Goal: Find specific page/section: Find specific page/section

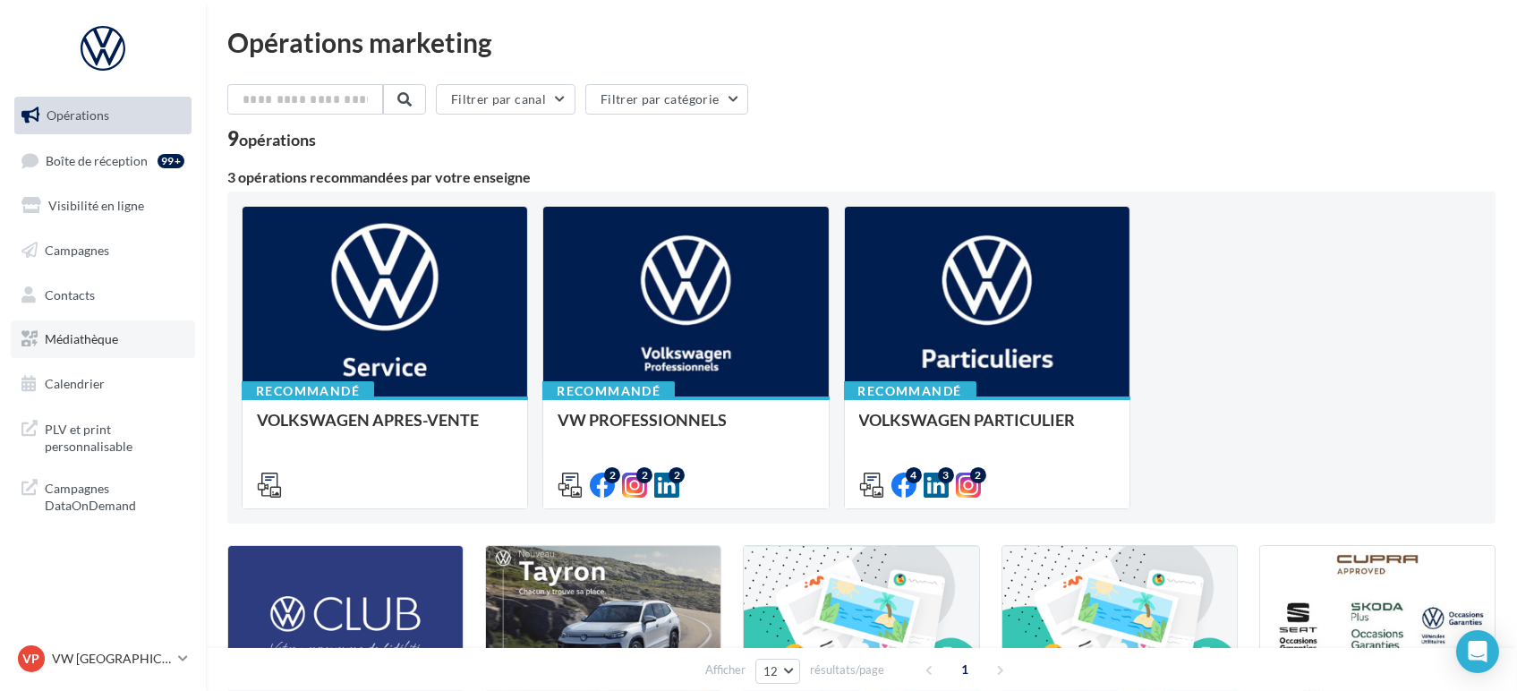
click at [97, 344] on span "Médiathèque" at bounding box center [81, 338] width 73 height 15
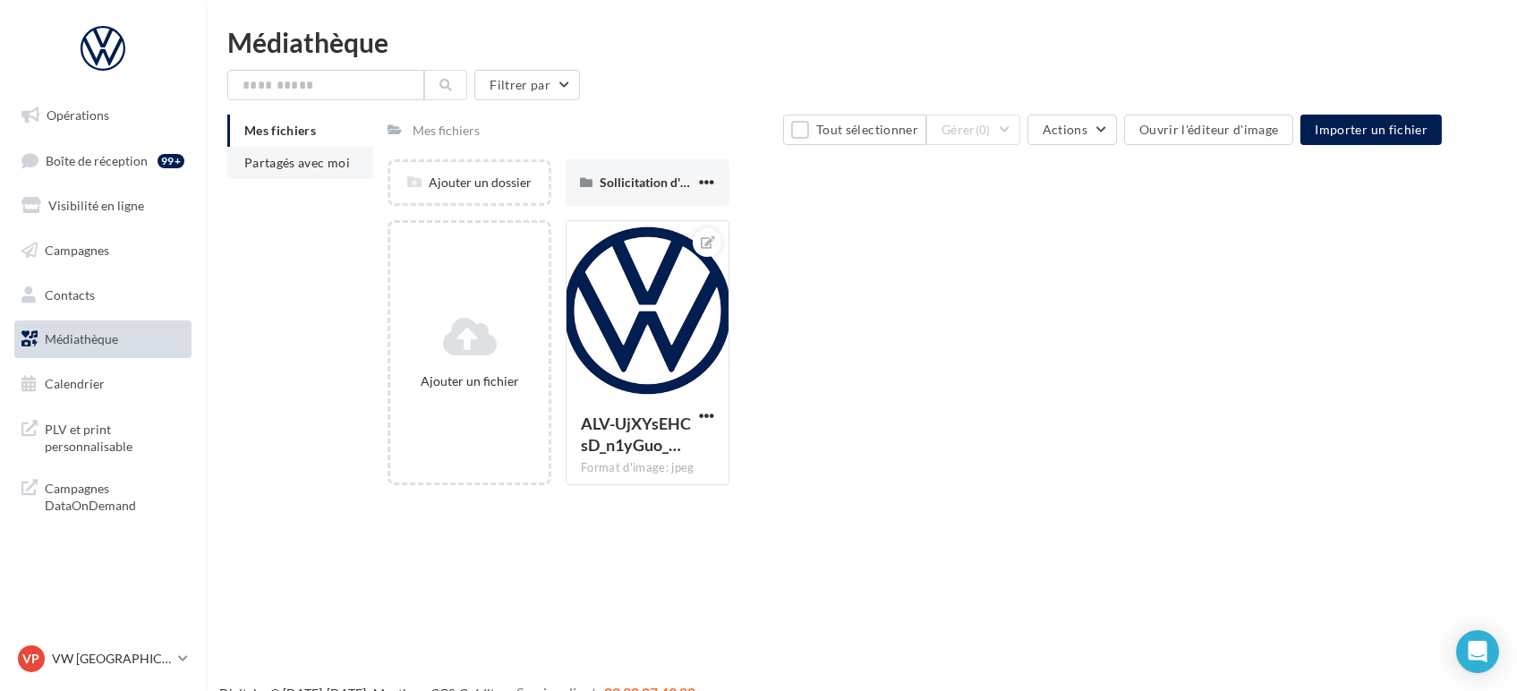
click at [304, 171] on li "Partagés avec moi" at bounding box center [300, 163] width 146 height 32
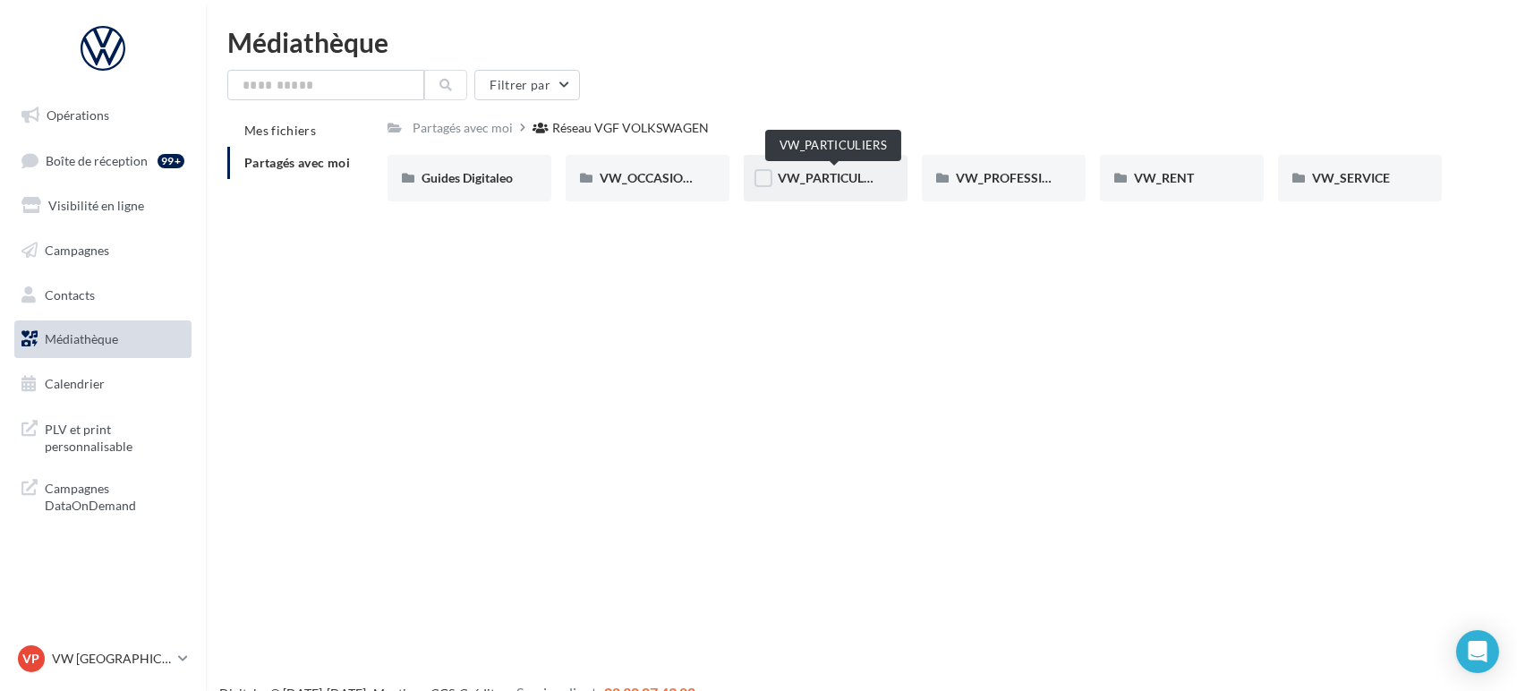
click at [797, 176] on span "VW_PARTICULIERS" at bounding box center [834, 177] width 112 height 15
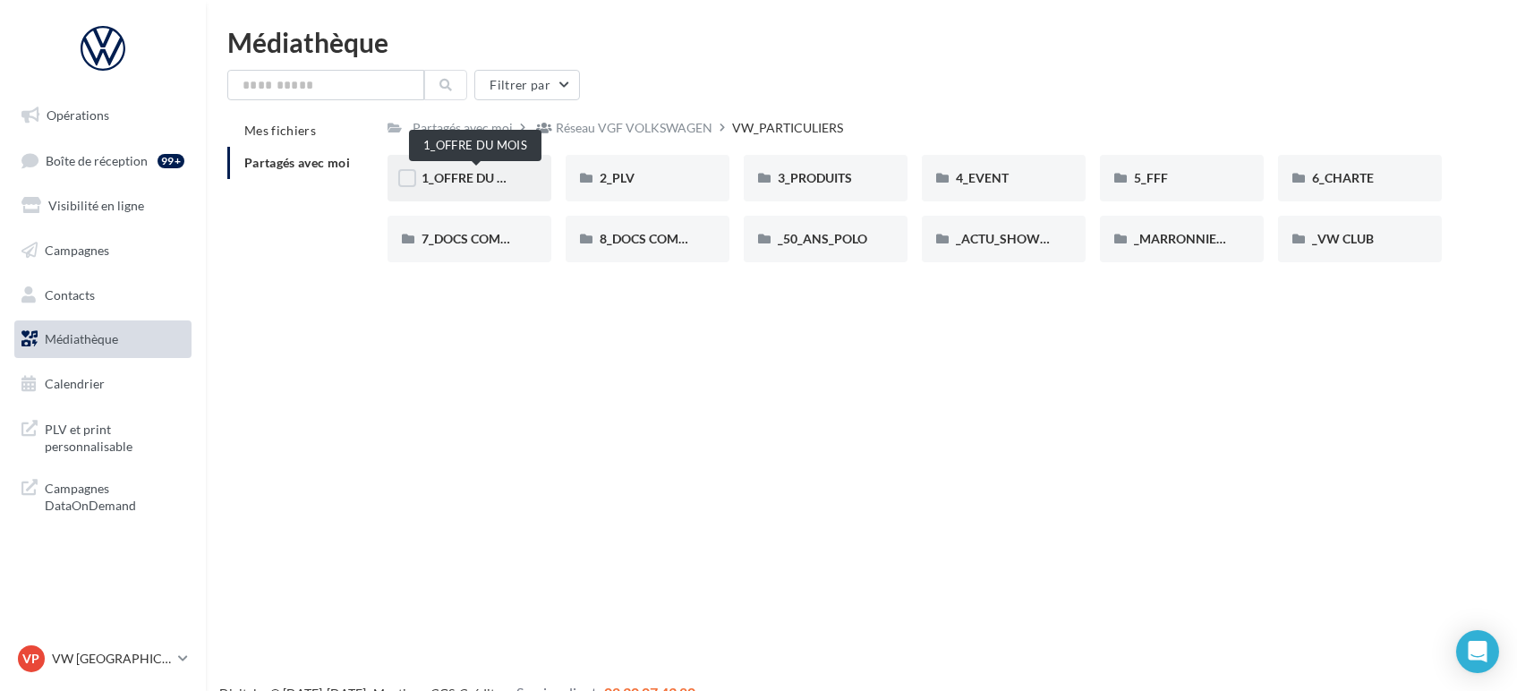
click at [467, 184] on span "1_OFFRE DU MOIS" at bounding box center [474, 177] width 107 height 15
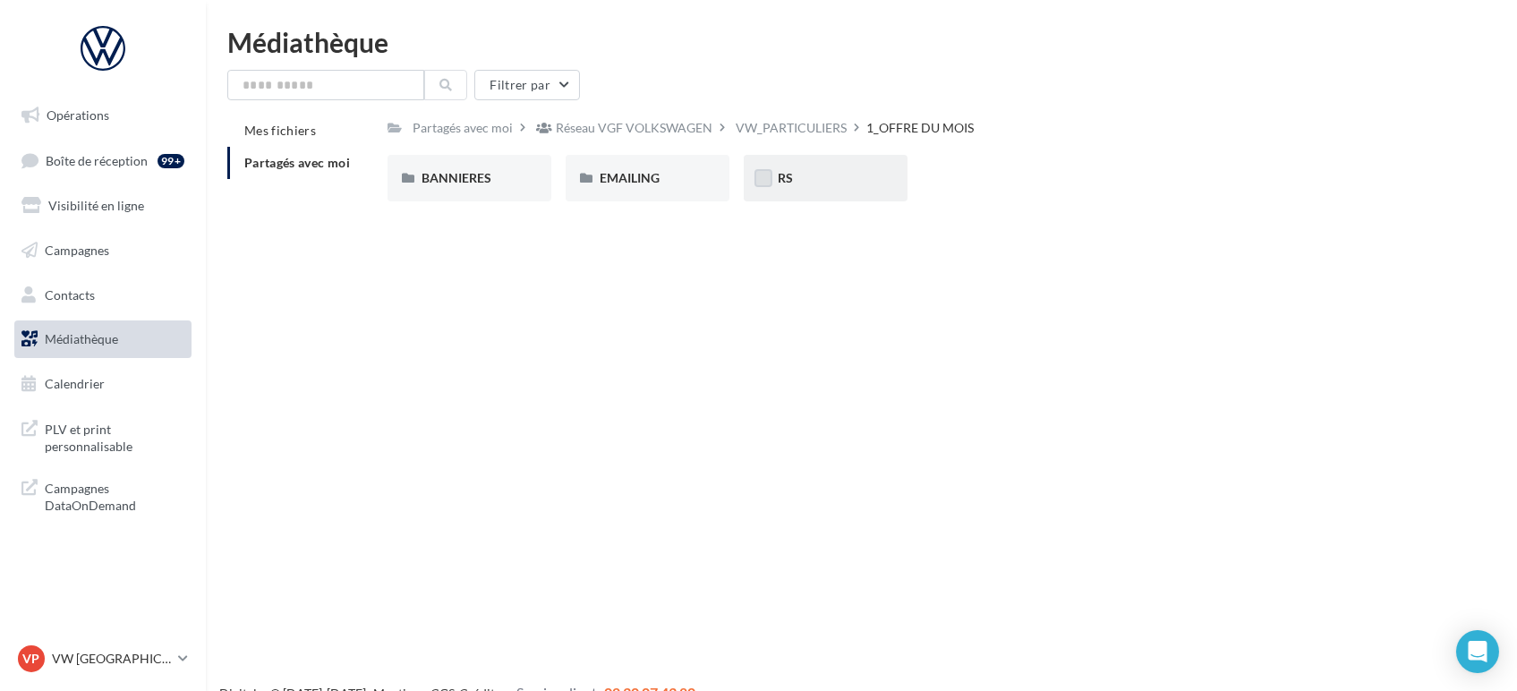
click at [759, 179] on label at bounding box center [763, 178] width 18 height 18
click at [783, 178] on span "RS" at bounding box center [785, 177] width 15 height 15
click at [778, 177] on span "RS" at bounding box center [785, 177] width 15 height 15
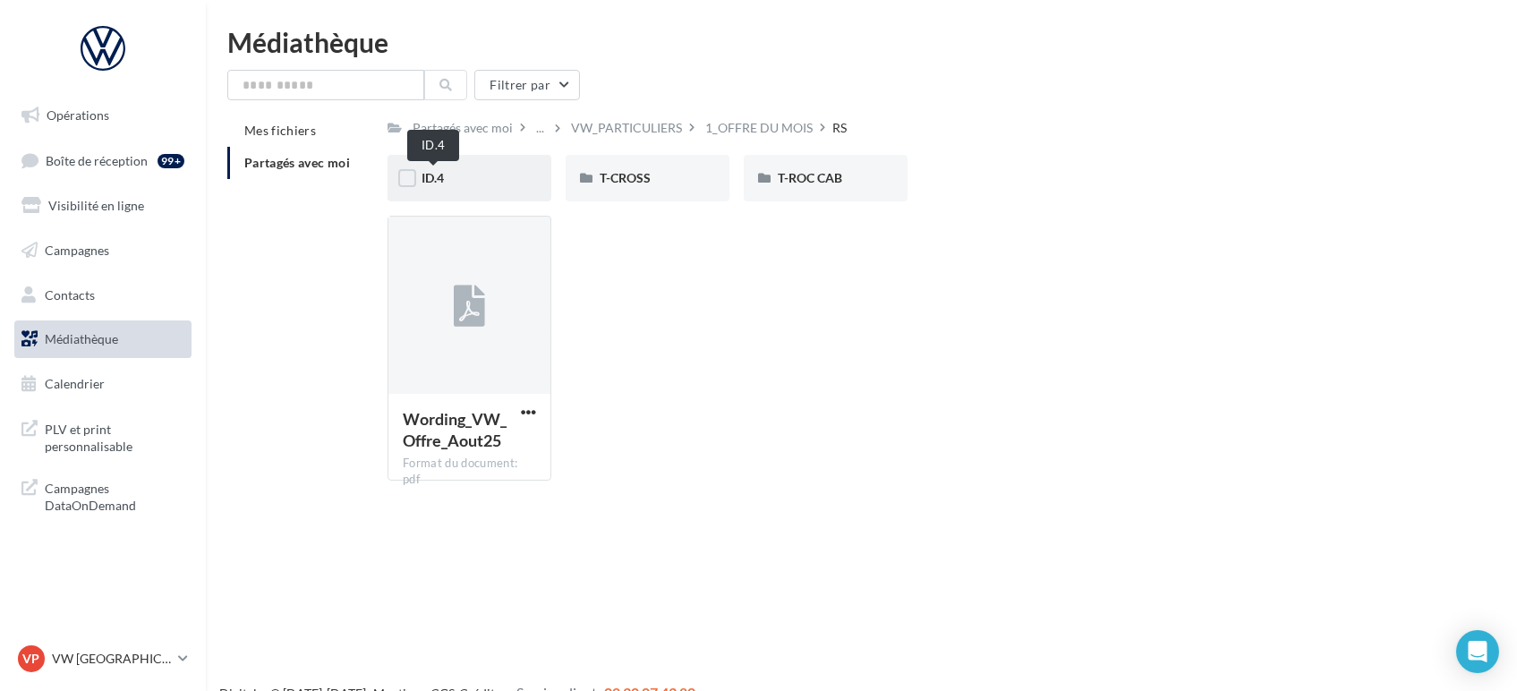
click at [442, 181] on span "ID.4" at bounding box center [432, 177] width 22 height 15
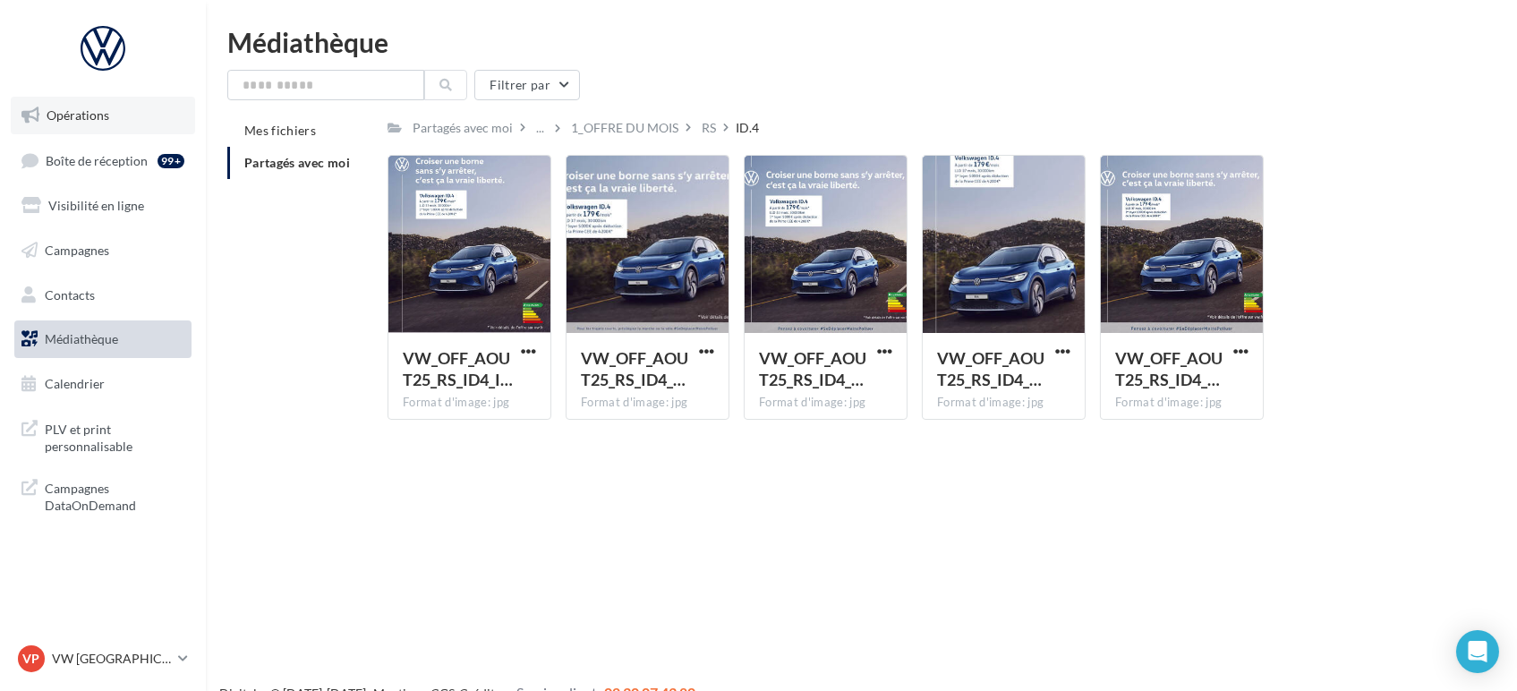
click at [52, 113] on span "Opérations" at bounding box center [78, 114] width 63 height 15
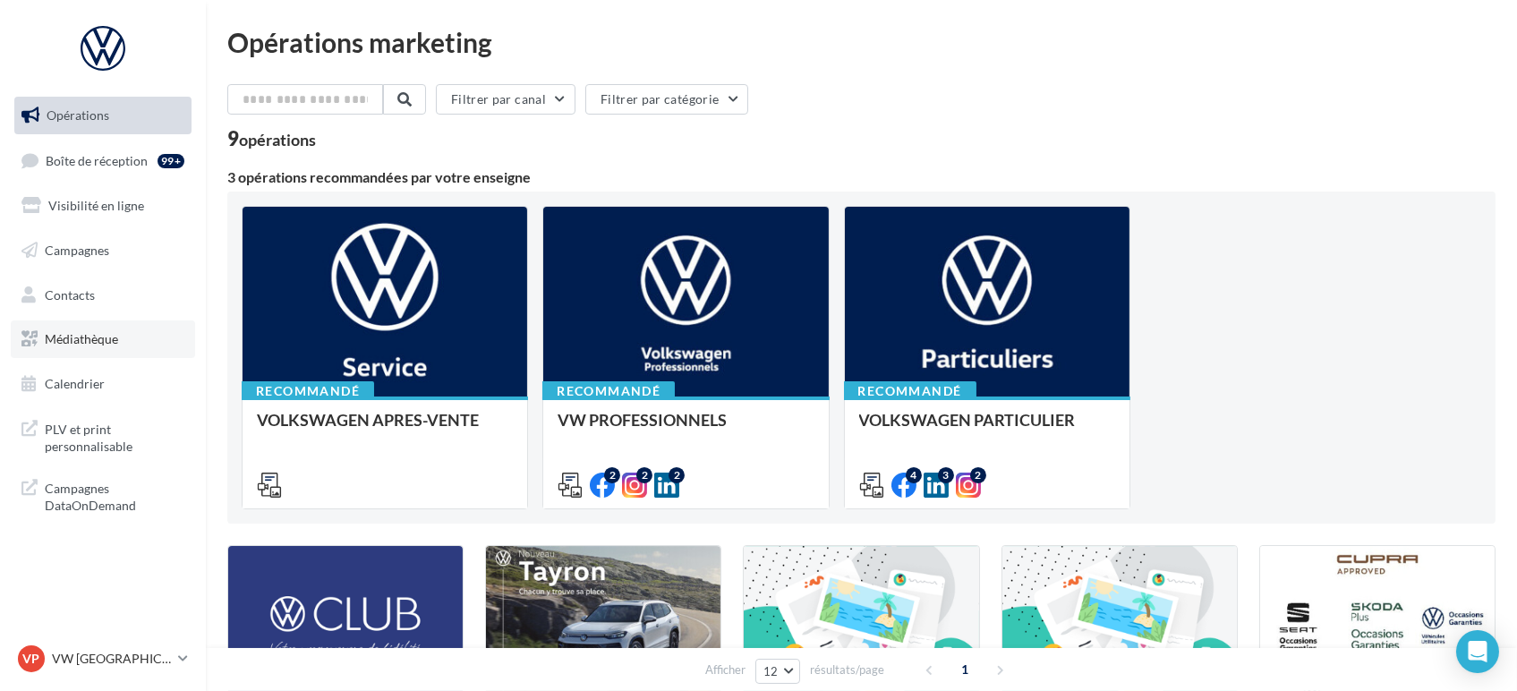
click at [94, 344] on span "Médiathèque" at bounding box center [81, 338] width 73 height 15
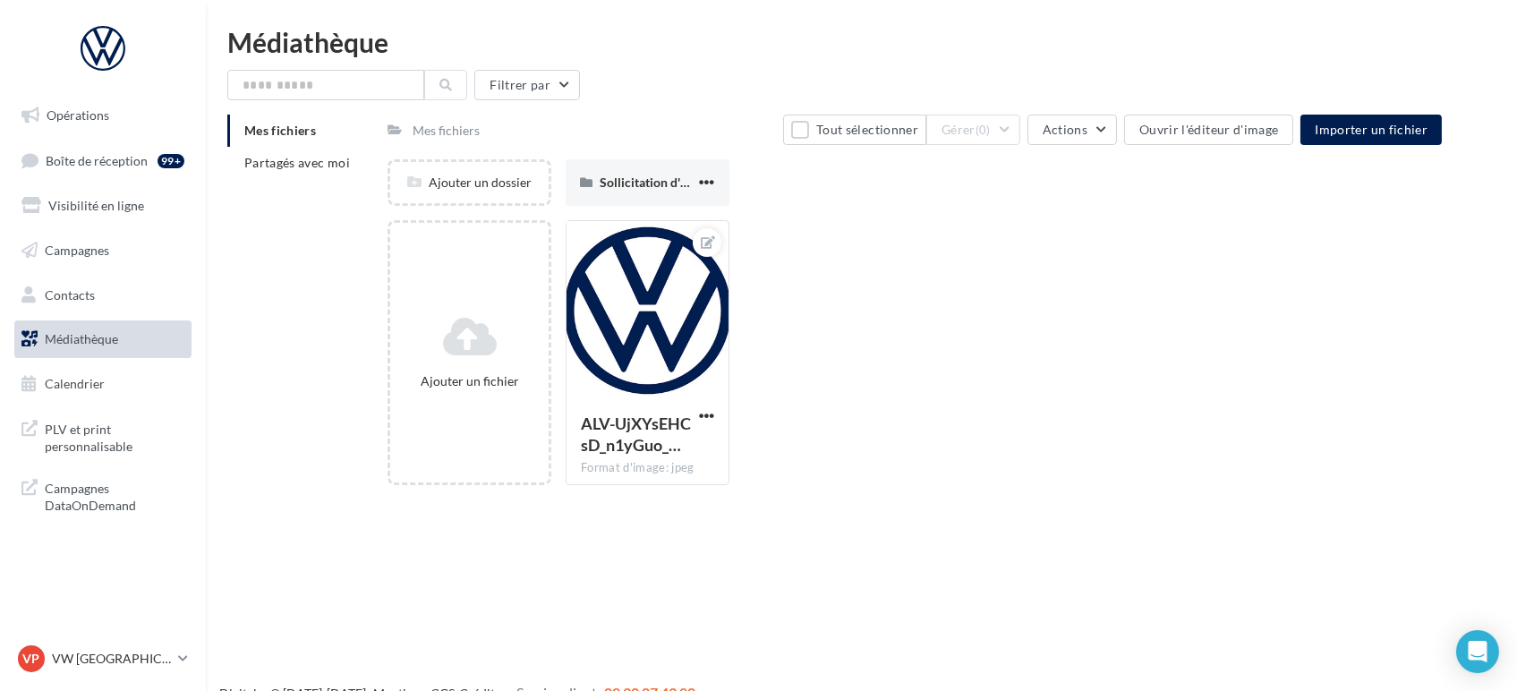
click at [96, 441] on span "PLV et print personnalisable" at bounding box center [115, 436] width 140 height 38
